Goal: Register for event/course

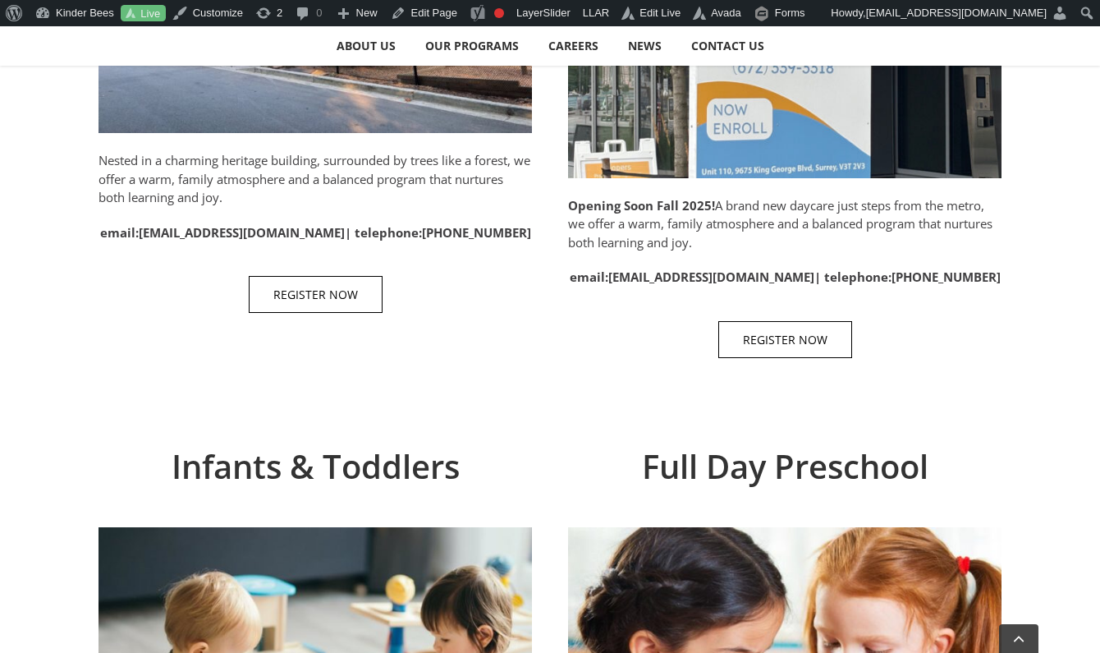
scroll to position [1109, 0]
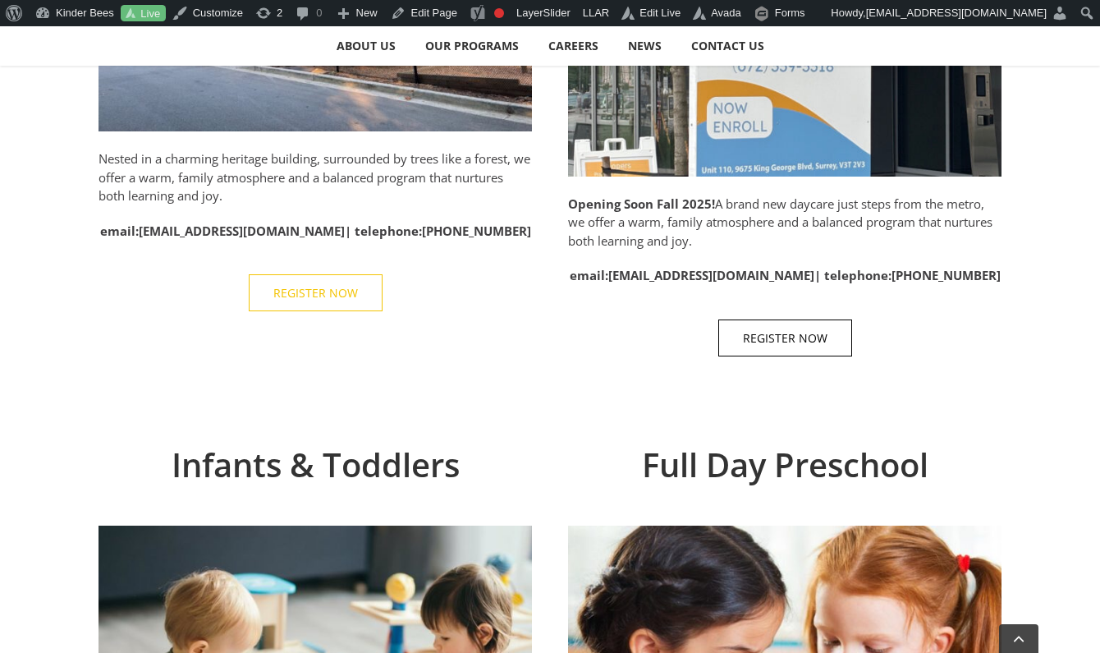
click at [333, 291] on span "REGISTER NOW" at bounding box center [315, 293] width 85 height 14
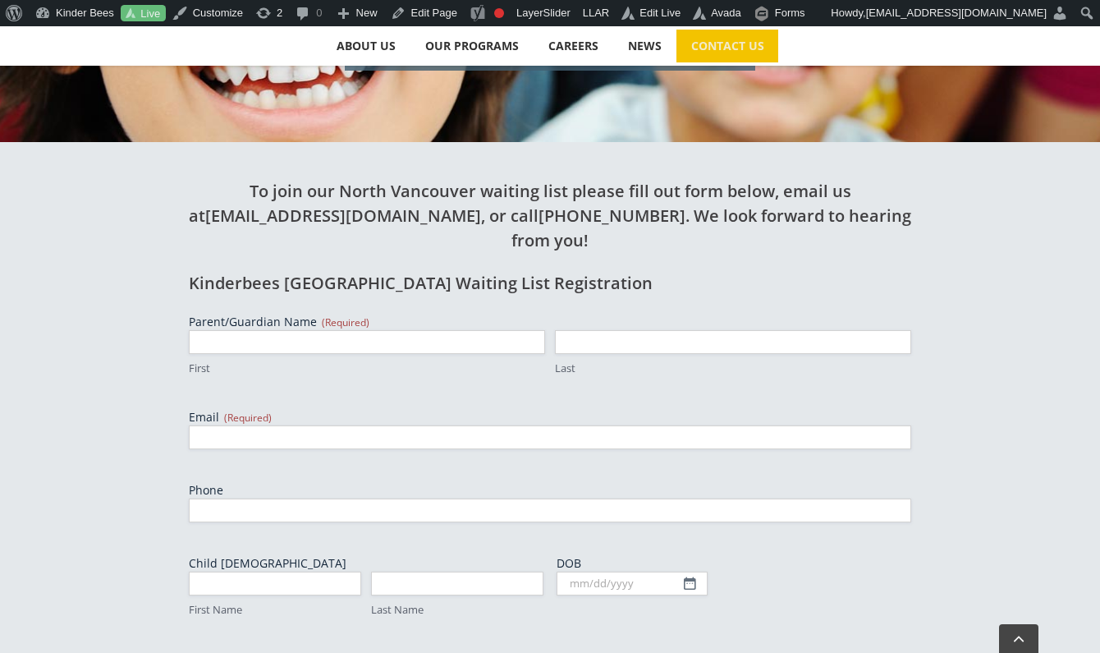
scroll to position [492, 0]
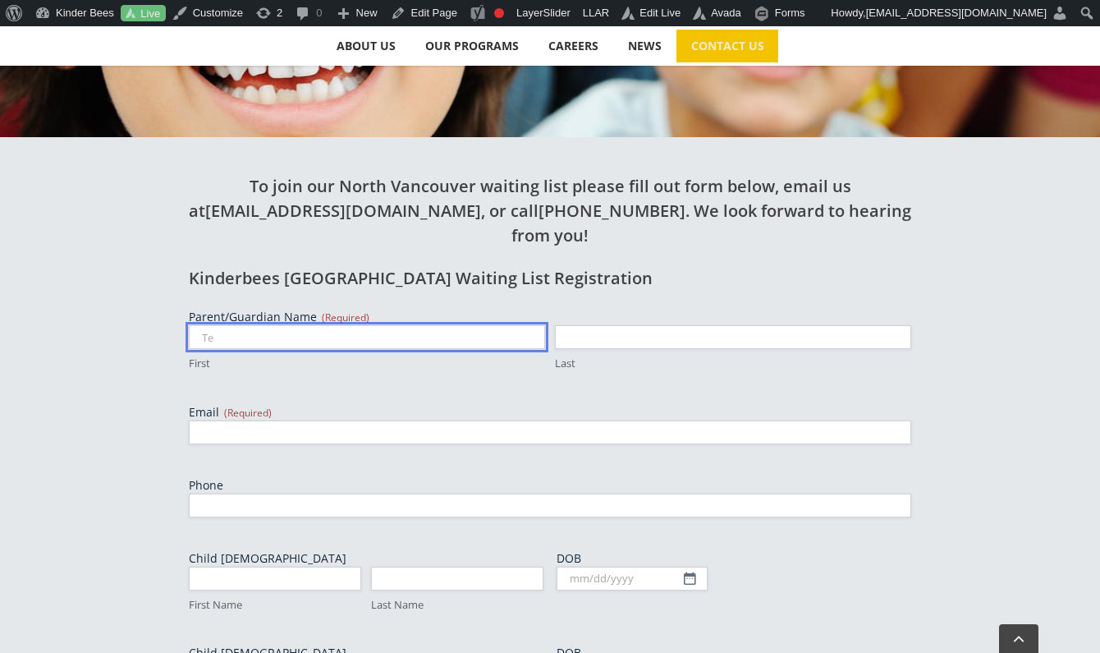
type input "T"
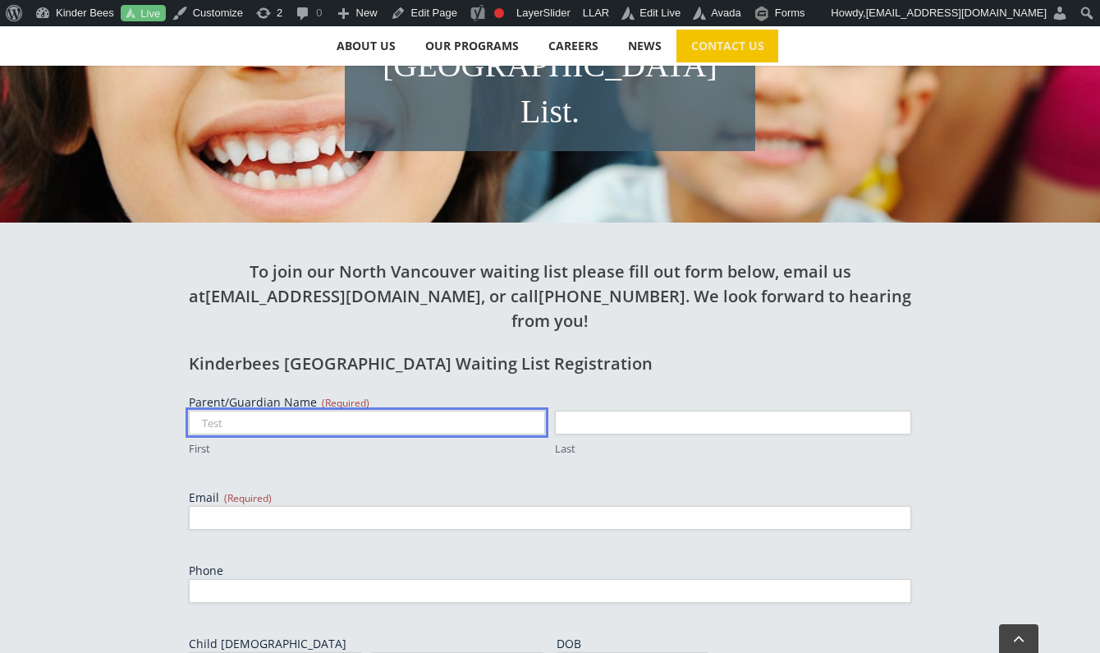
scroll to position [347, 0]
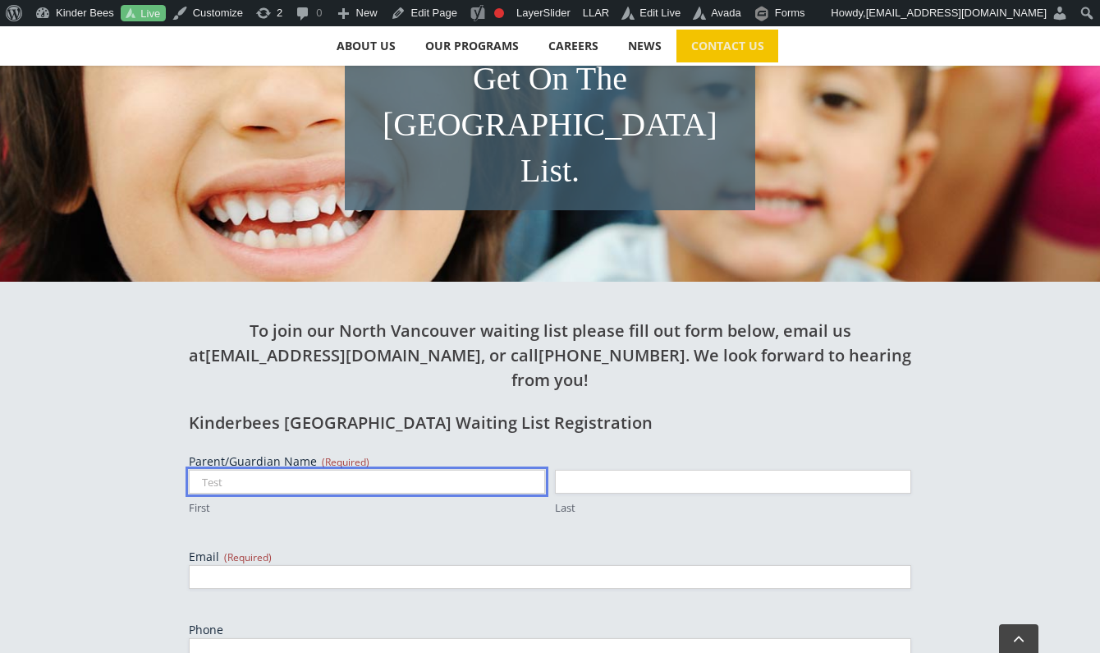
type input "Test"
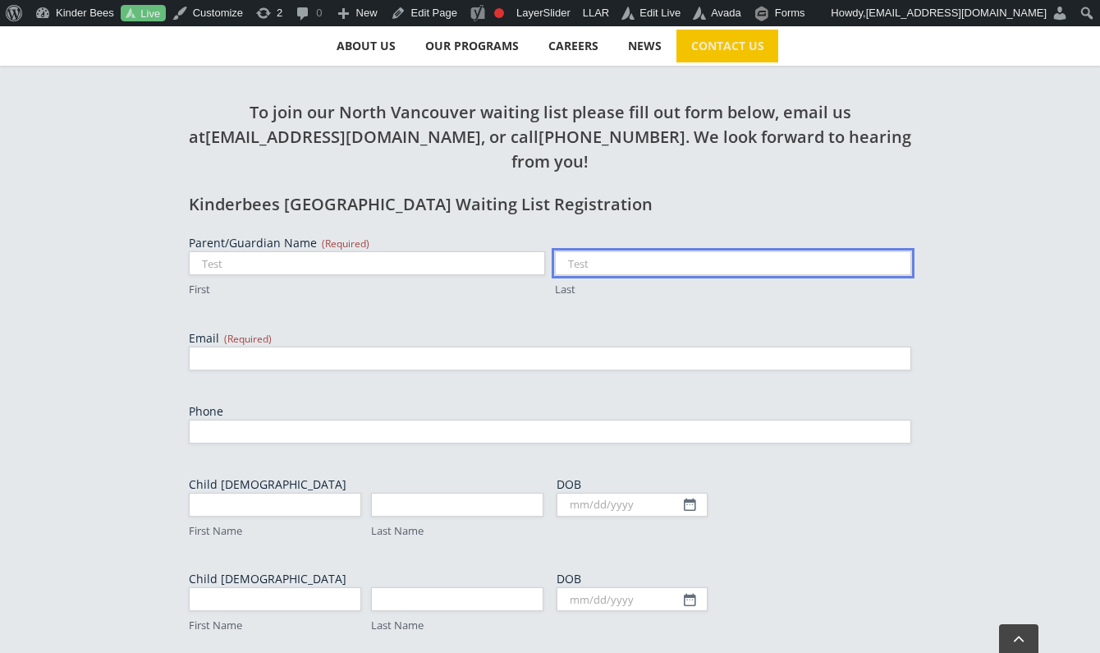
scroll to position [567, 1]
type input "Test"
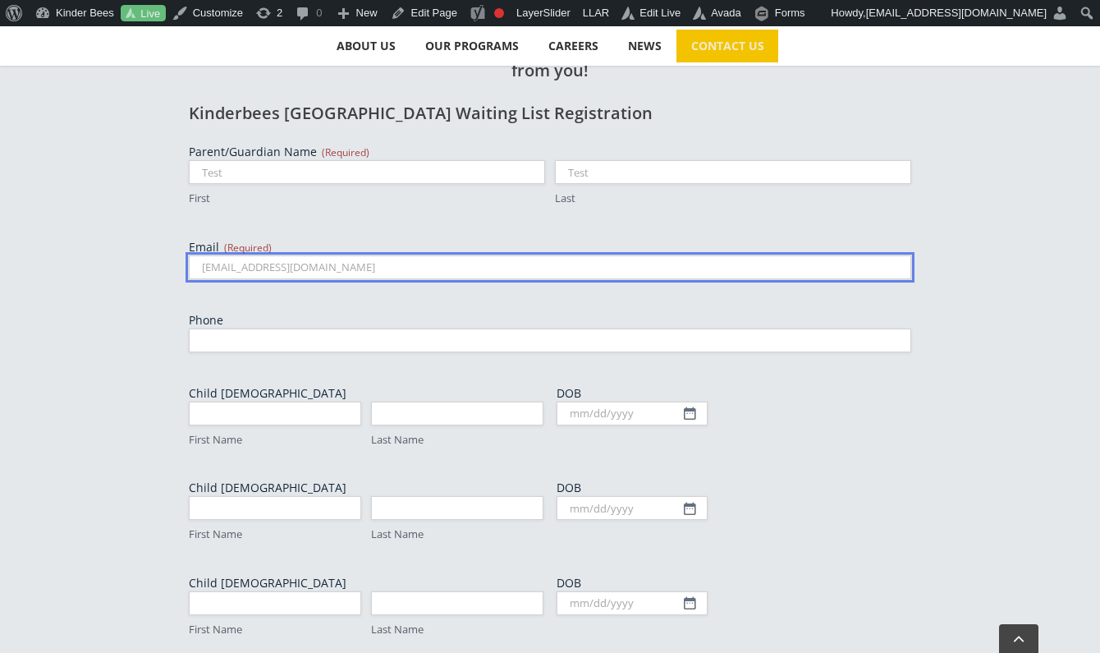
scroll to position [662, 0]
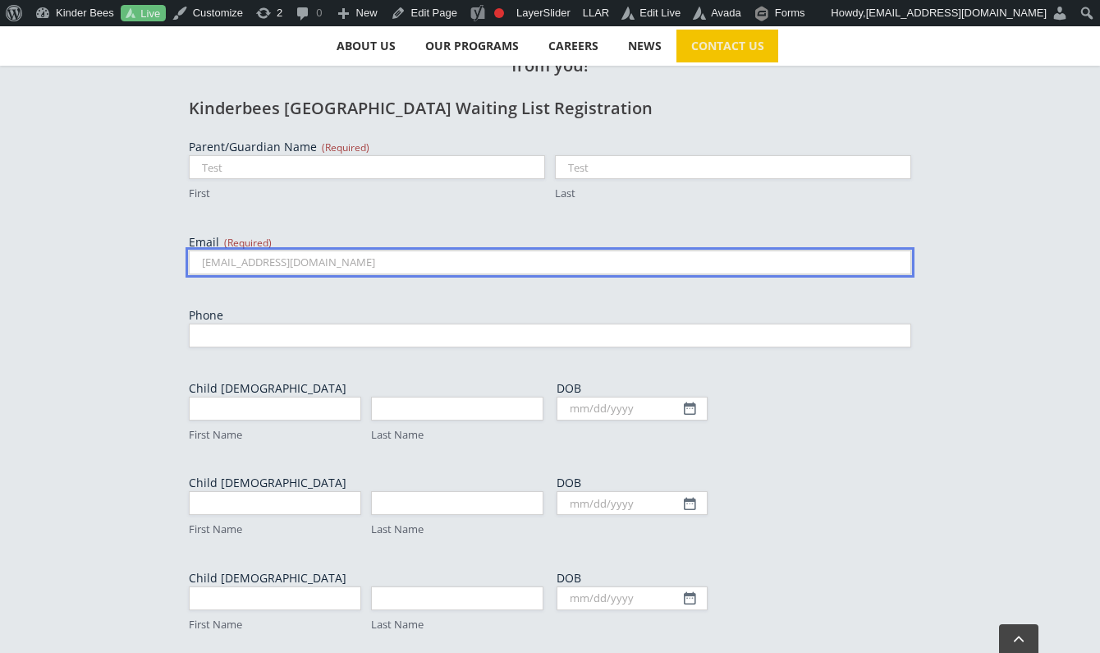
type input "test@gmail.com"
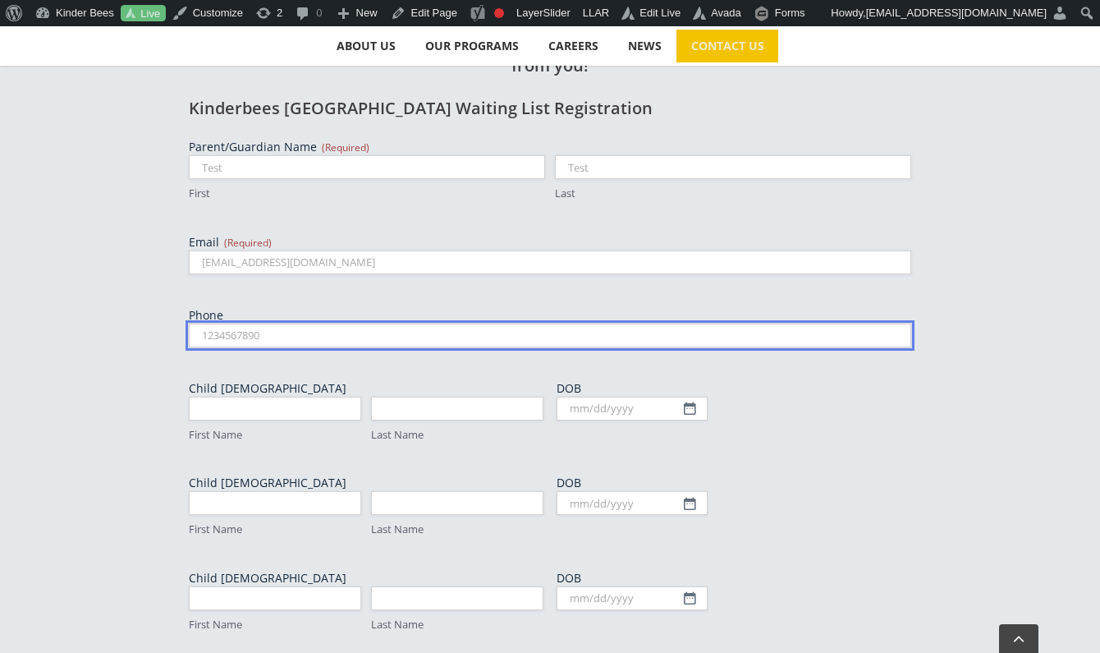
type input "1234567890"
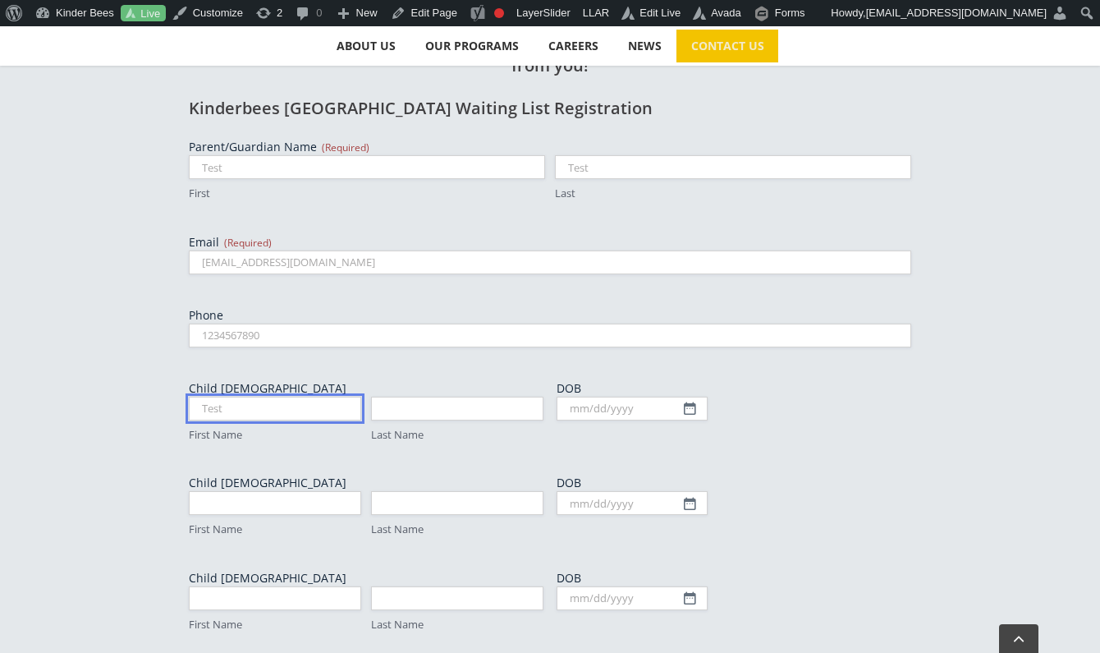
type input "Test"
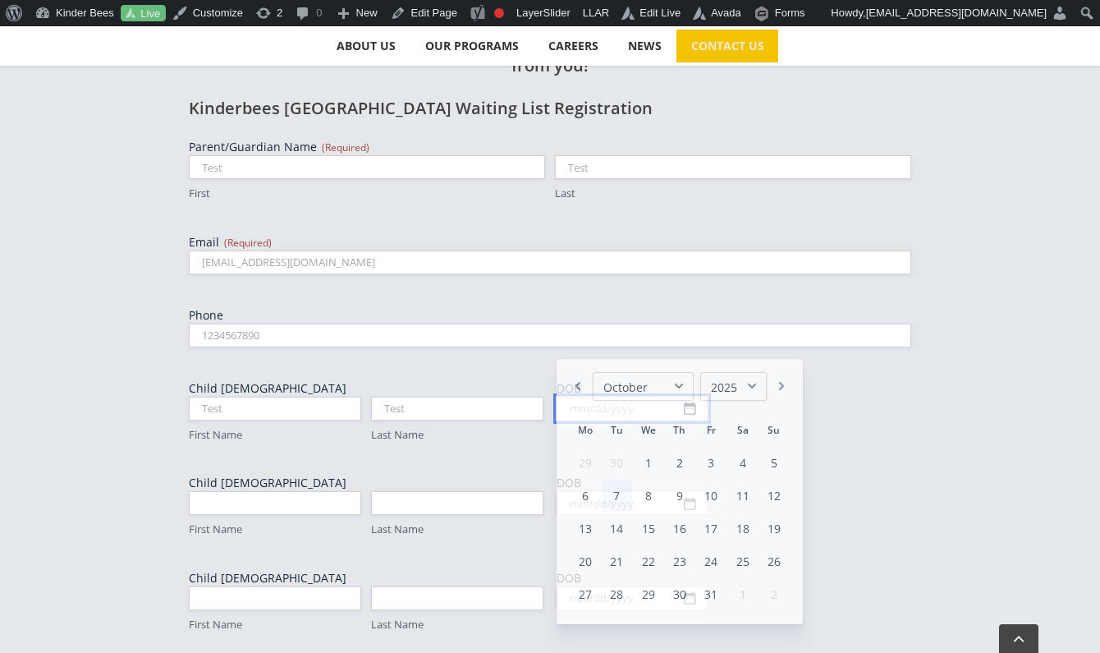
click at [691, 397] on input "DOB" at bounding box center [632, 409] width 151 height 24
click at [617, 465] on link "1" at bounding box center [617, 463] width 30 height 31
type input "04/01/2025"
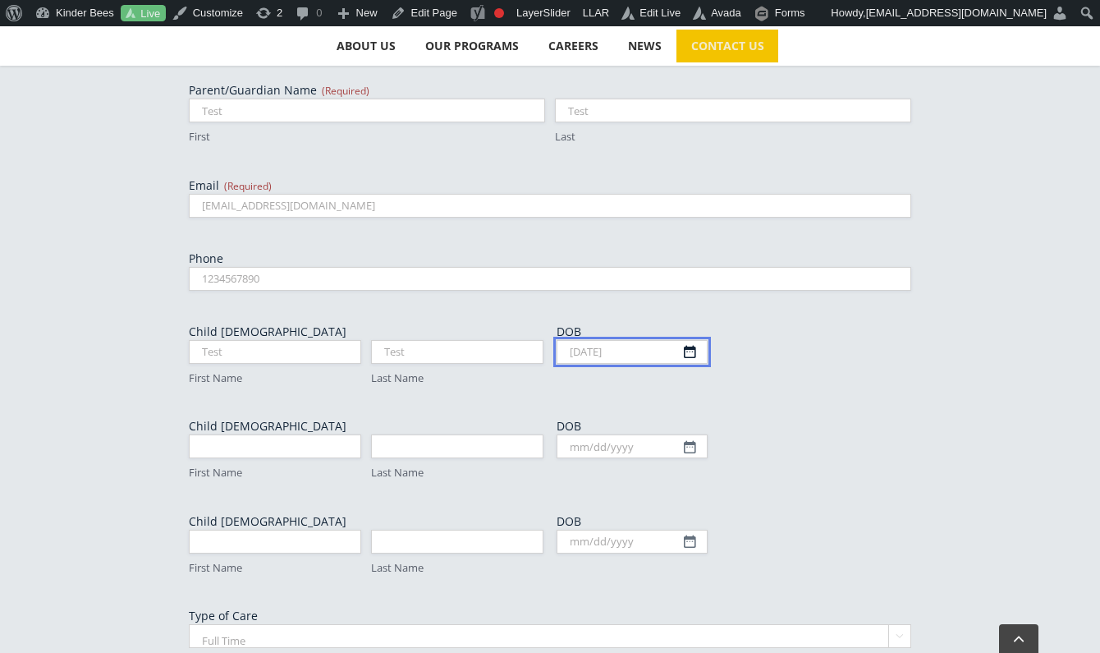
scroll to position [751, 0]
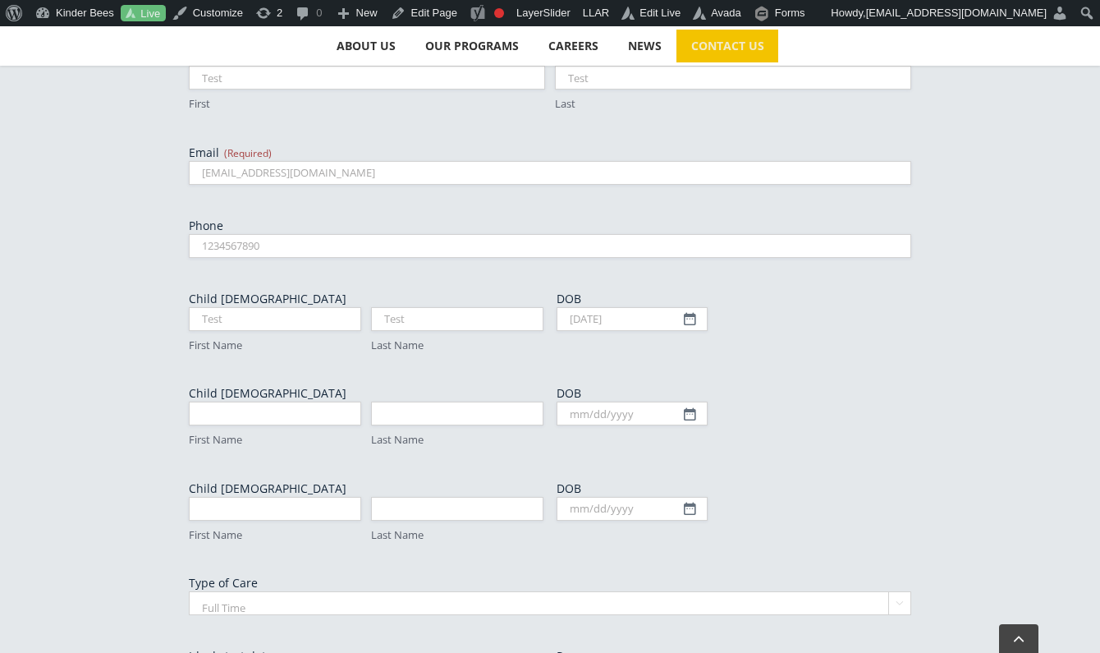
click at [669, 291] on div "DOB 04/01/2025 MM slash DD slash YYYY" at bounding box center [734, 322] width 355 height 62
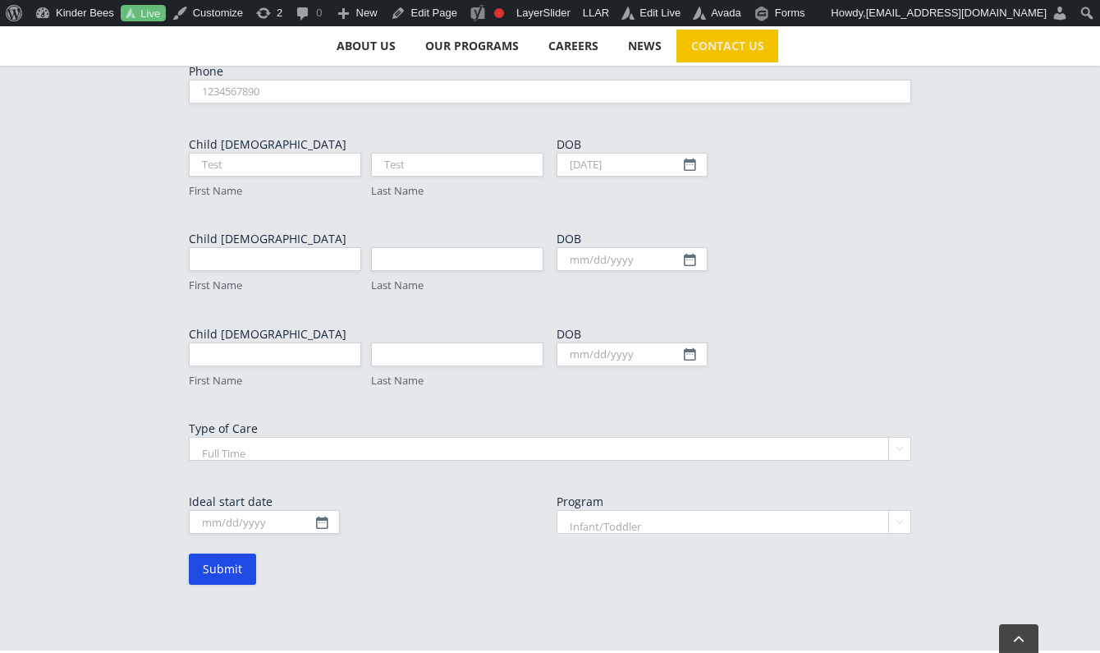
scroll to position [910, 0]
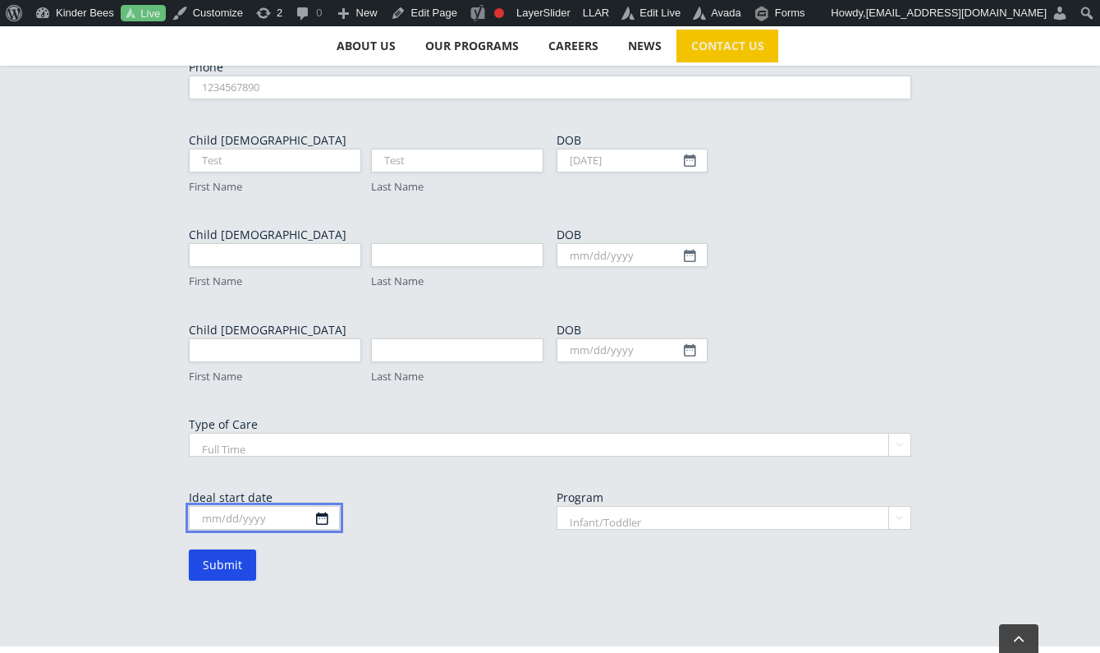
click at [322, 506] on input "Ideal start date" at bounding box center [264, 518] width 151 height 24
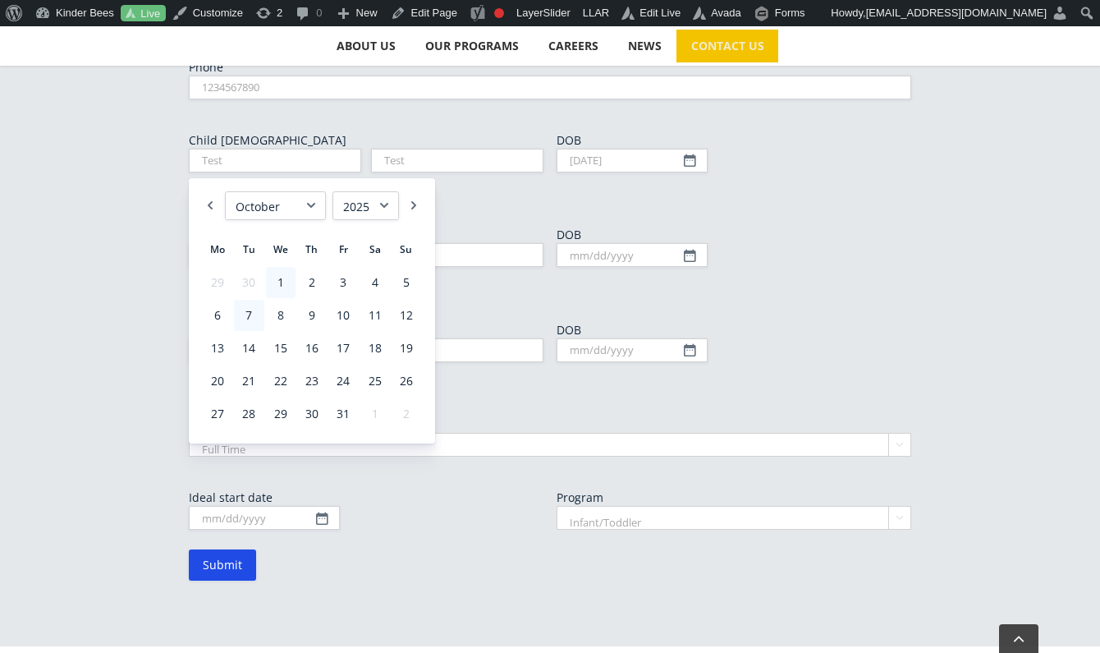
click at [279, 280] on link "1" at bounding box center [281, 282] width 30 height 31
type input "10/01/2025"
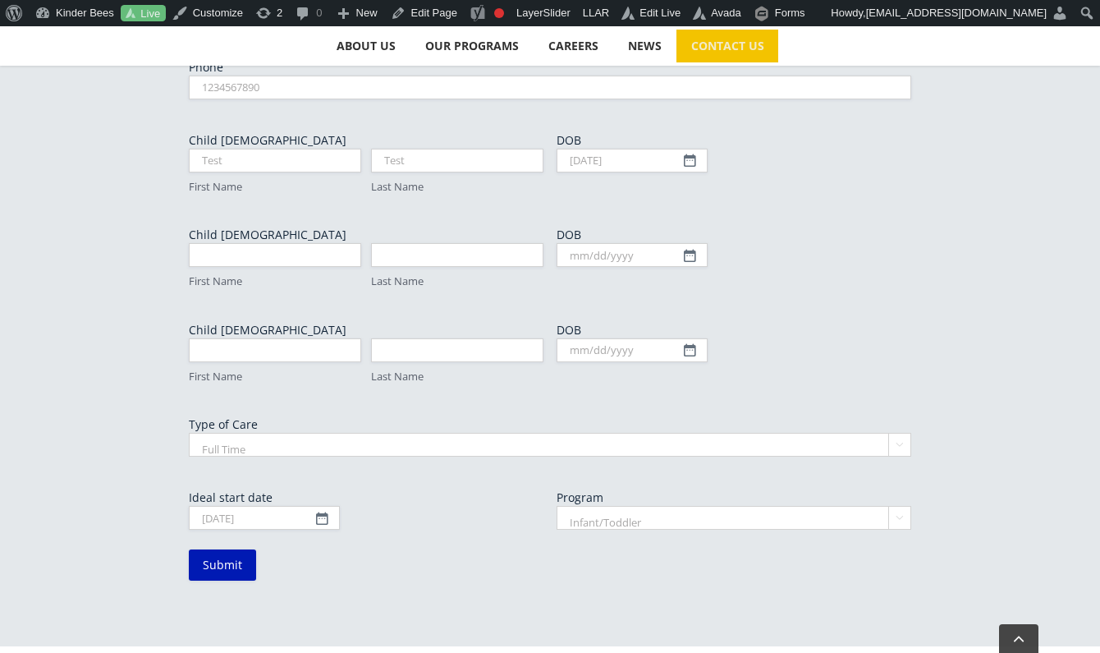
click at [209, 549] on input "Submit" at bounding box center [222, 564] width 67 height 31
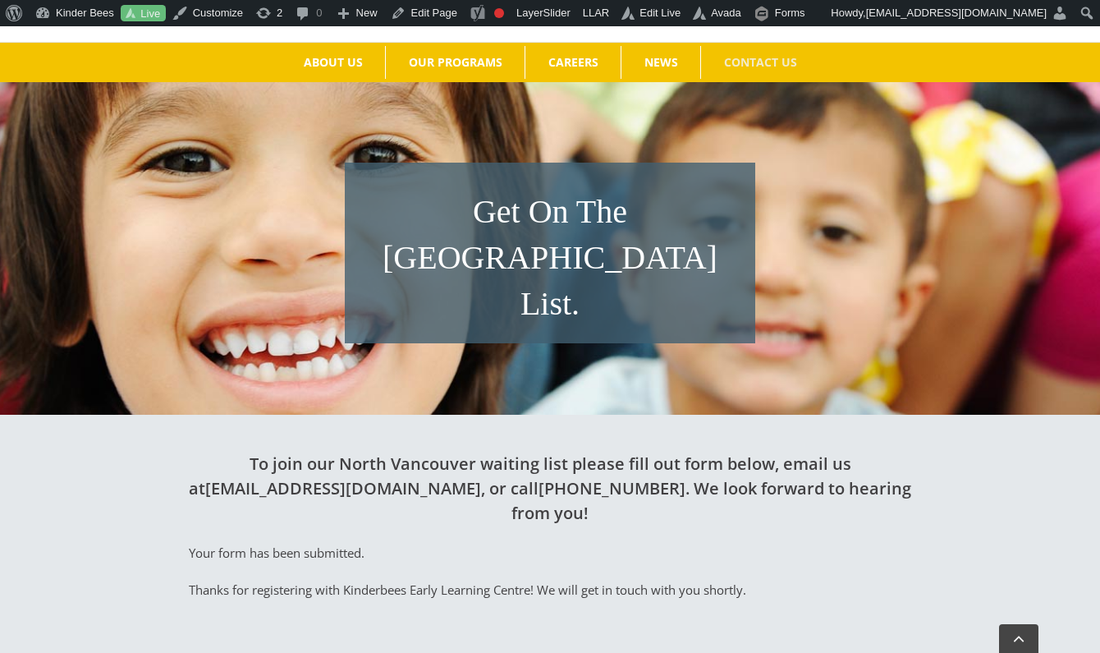
scroll to position [213, 0]
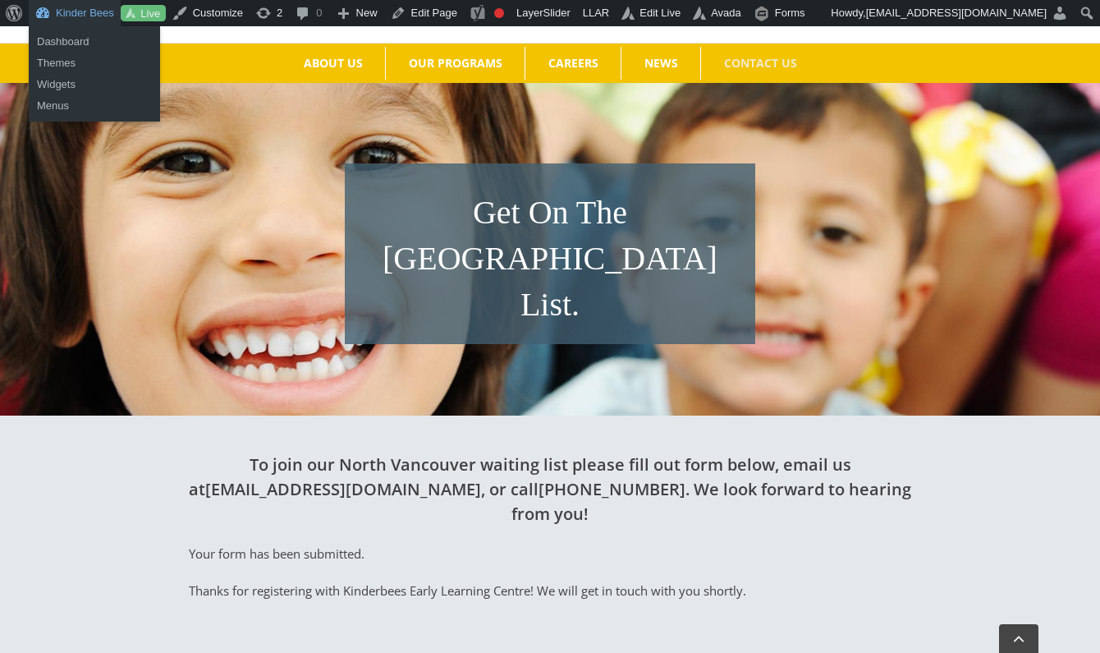
click at [81, 14] on link "Kinder Bees" at bounding box center [75, 13] width 92 height 26
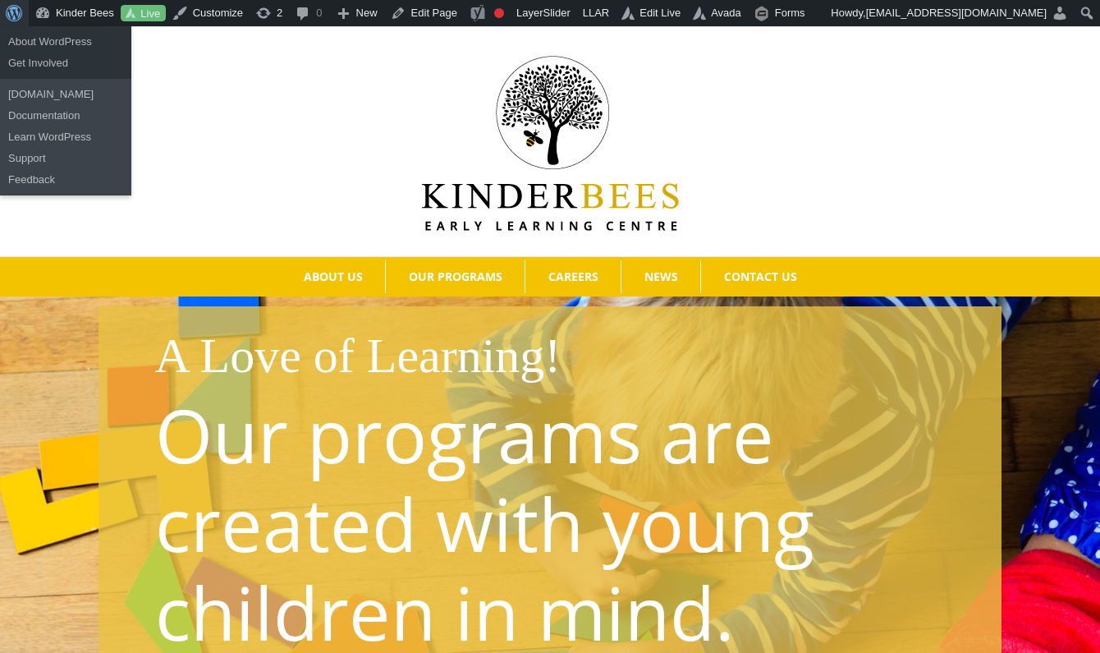
click at [12, 12] on span "Toolbar" at bounding box center [12, 11] width 12 height 23
